Goal: Complete application form

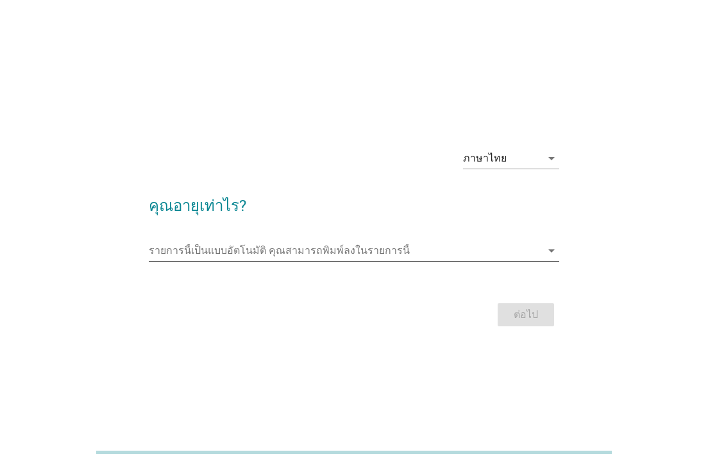
click at [422, 246] on input "รายการนี้เป็นแบบอัตโนมัติ คุณสามารถพิมพ์ลงในรายการนี้" at bounding box center [345, 250] width 392 height 21
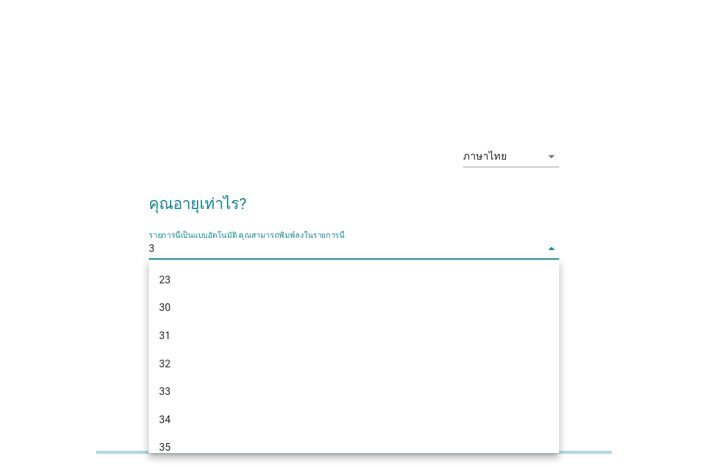
type input "39"
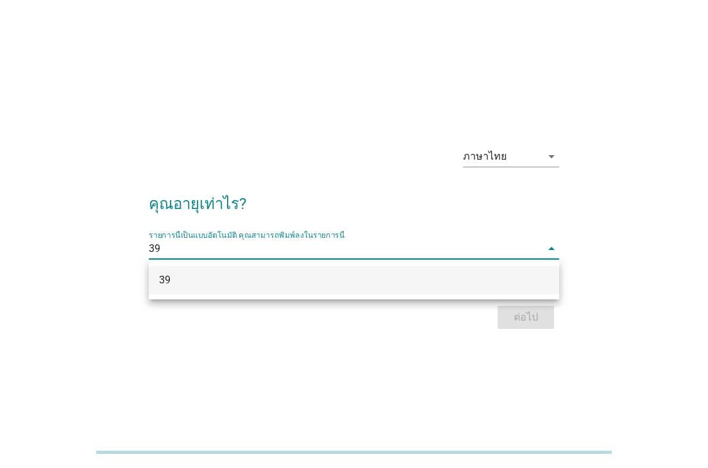
click at [411, 291] on div "39" at bounding box center [354, 280] width 410 height 28
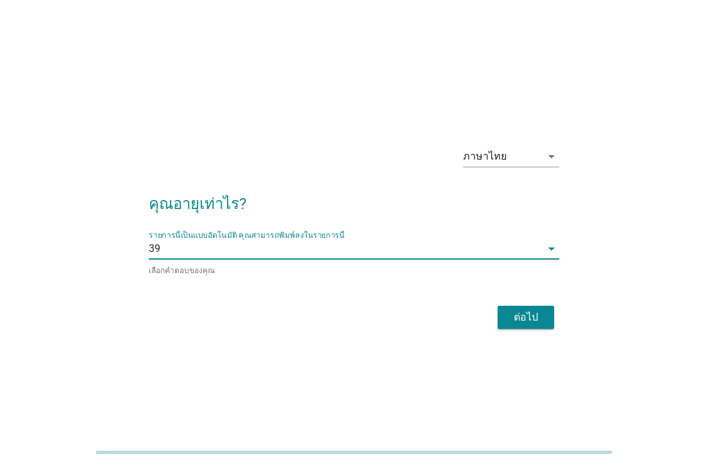
click at [527, 316] on div "ต่อไป" at bounding box center [526, 317] width 36 height 15
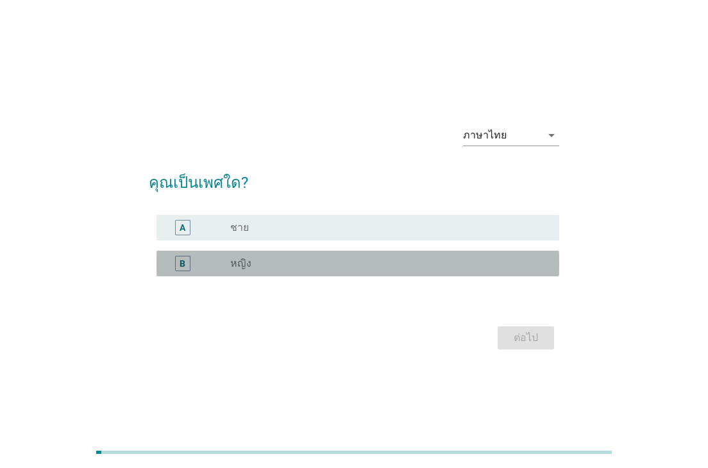
click at [433, 272] on div "B radio_button_unchecked หญิง" at bounding box center [357, 264] width 402 height 26
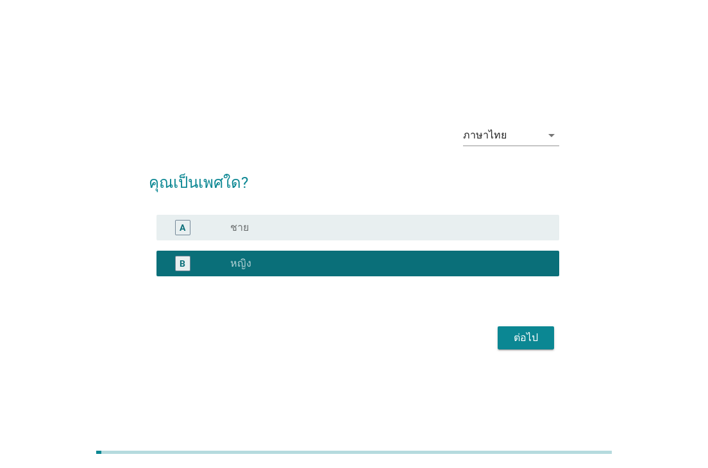
click at [534, 338] on div "ต่อไป" at bounding box center [526, 337] width 36 height 15
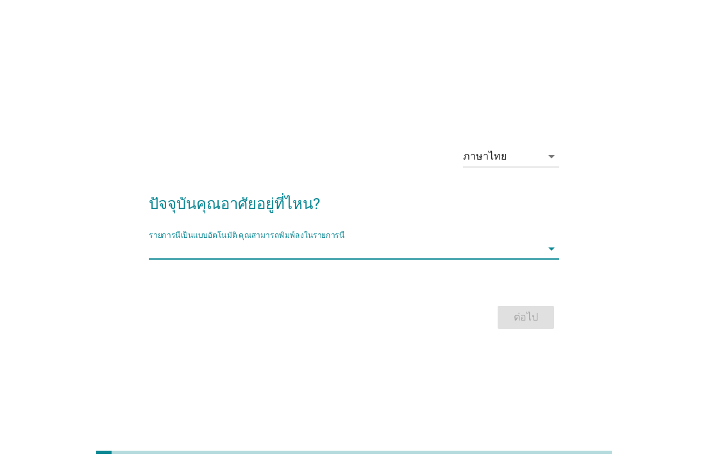
click at [397, 247] on input "รายการนี้เป็นแบบอัตโนมัติ คุณสามารถพิมพ์ลงในรายการนี้" at bounding box center [345, 248] width 392 height 21
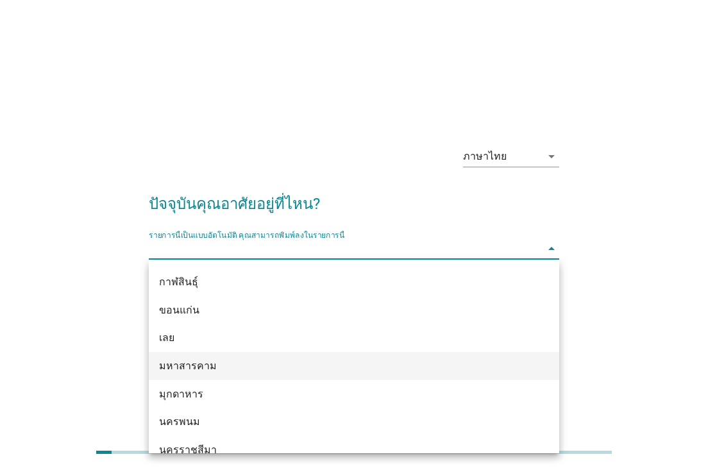
scroll to position [128, 0]
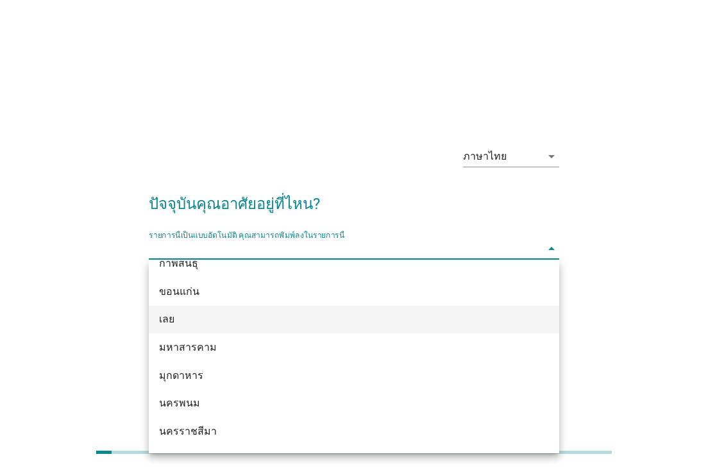
type input "d"
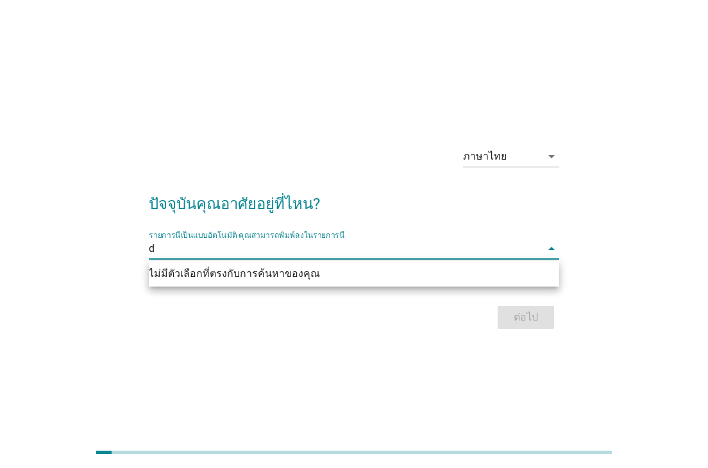
scroll to position [0, 0]
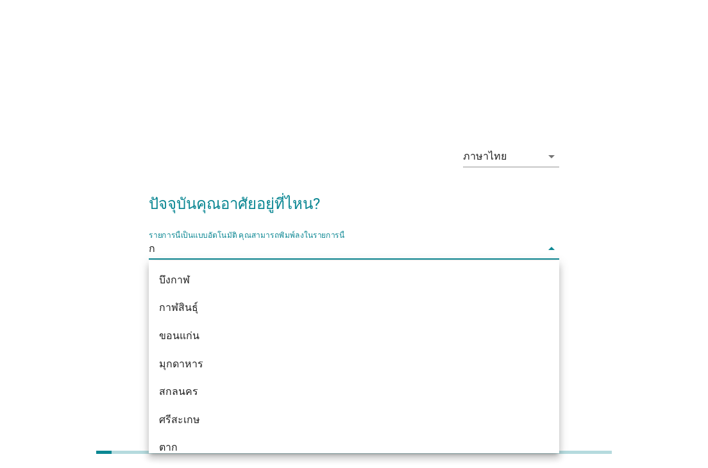
type input "กร"
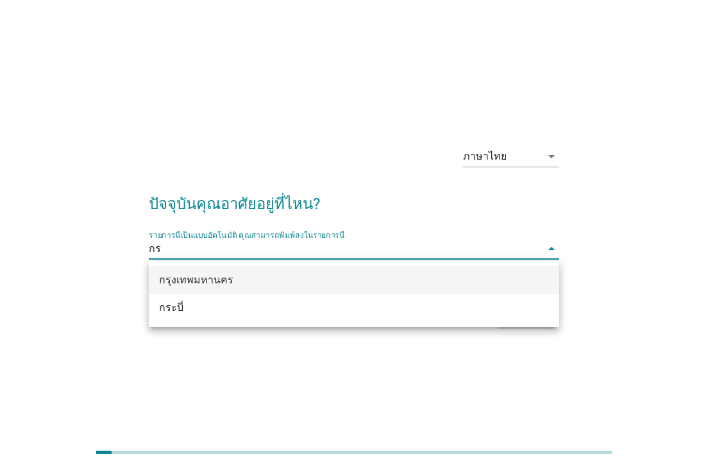
click at [358, 288] on div "กรุงเทพมหานคร" at bounding box center [354, 280] width 410 height 28
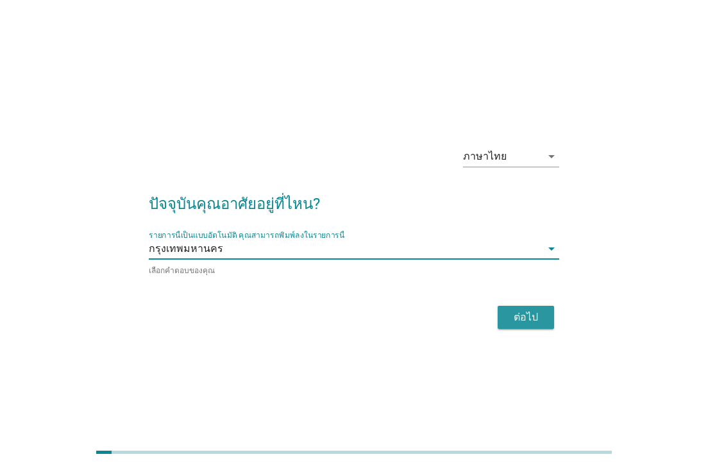
click at [530, 314] on div "ต่อไป" at bounding box center [526, 317] width 36 height 15
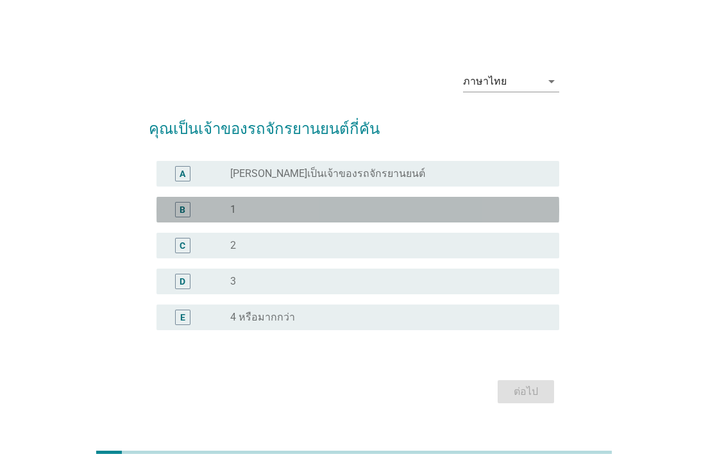
click at [216, 210] on div "B" at bounding box center [198, 209] width 63 height 15
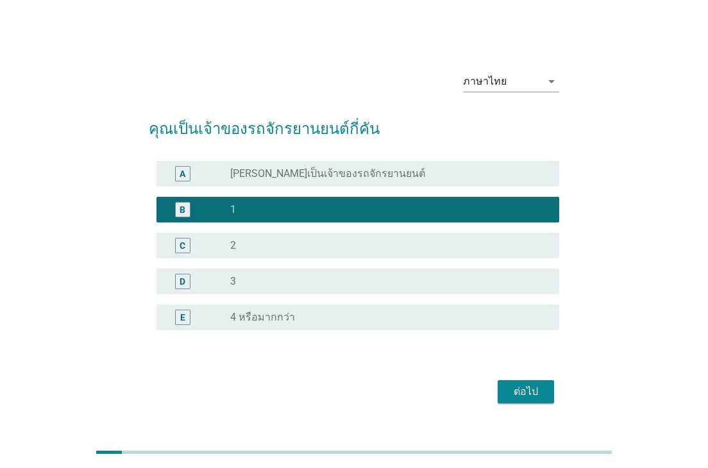
click at [524, 392] on div "ต่อไป" at bounding box center [526, 391] width 36 height 15
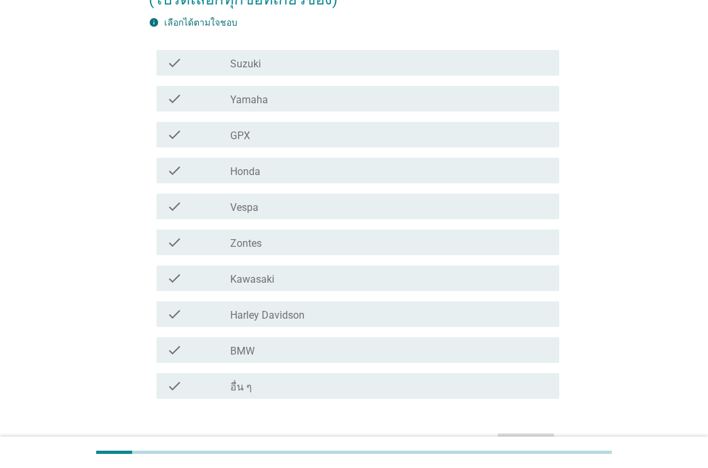
scroll to position [128, 0]
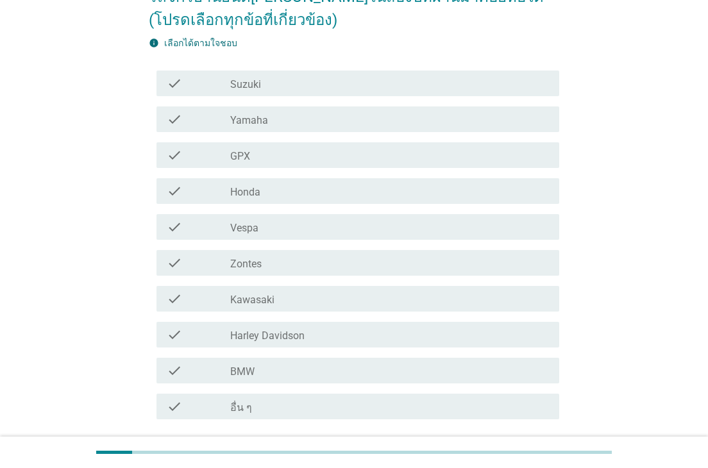
click at [307, 399] on div "check_box_outline_blank อื่น ๆ" at bounding box center [389, 406] width 319 height 15
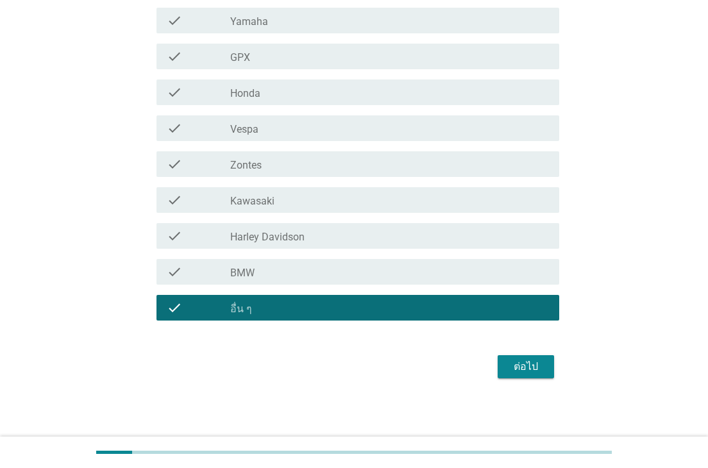
scroll to position [229, 0]
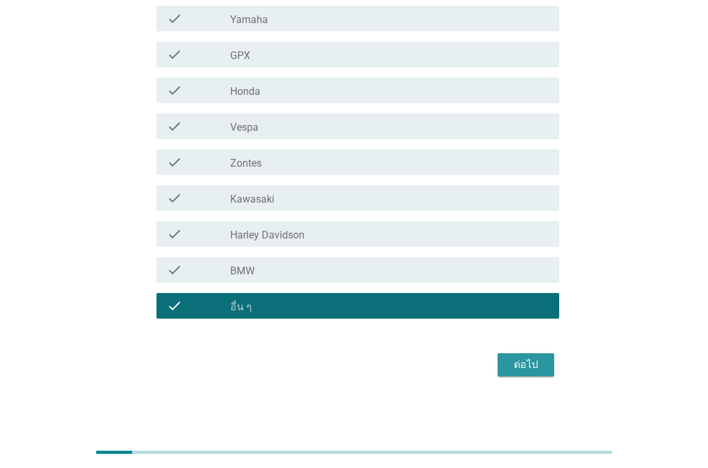
click at [530, 367] on div "ต่อไป" at bounding box center [526, 364] width 36 height 15
